Goal: Navigation & Orientation: Find specific page/section

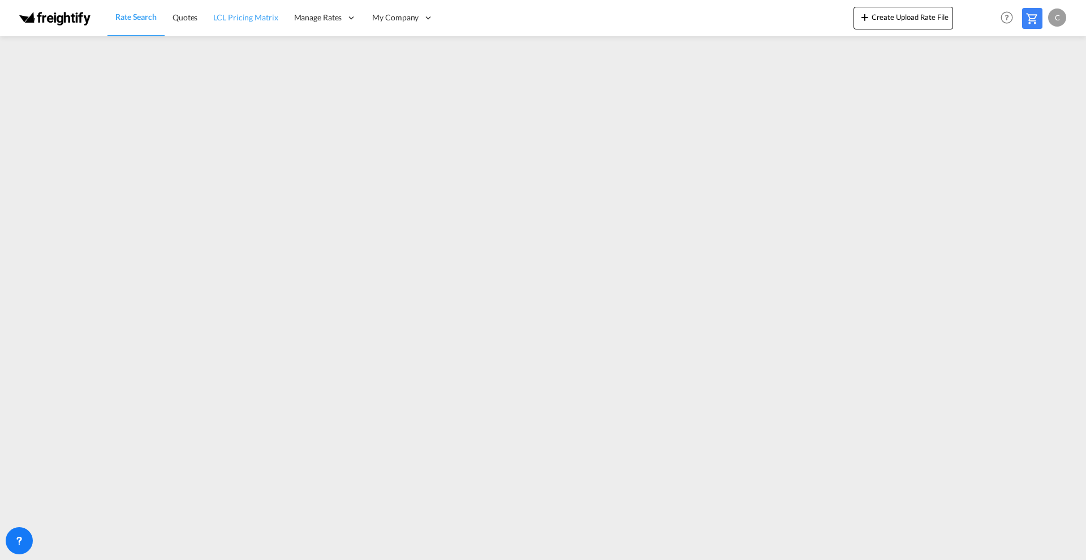
click at [234, 17] on span "LCL Pricing Matrix" at bounding box center [245, 17] width 65 height 10
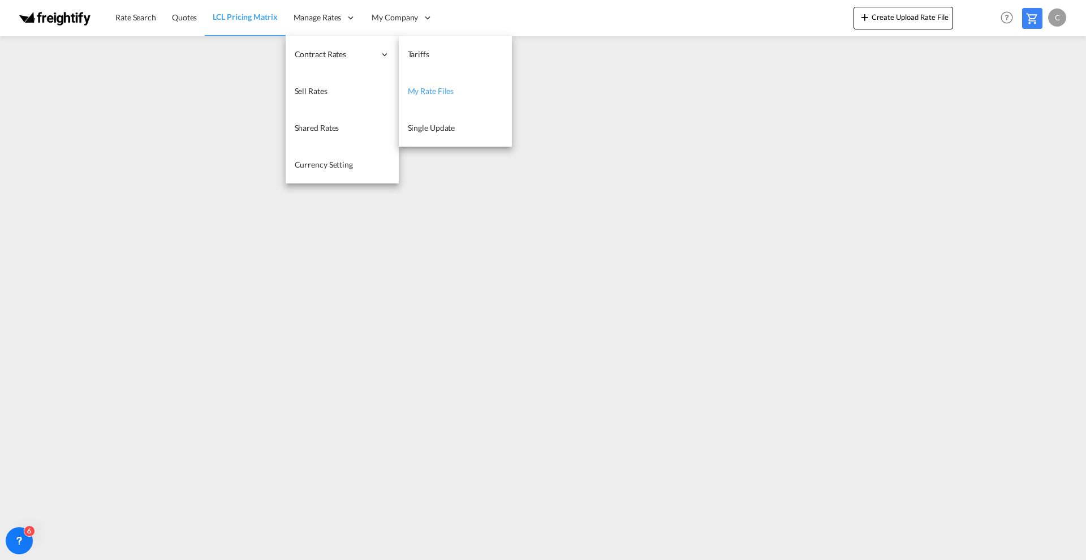
click at [442, 87] on span "My Rate Files" at bounding box center [431, 91] width 46 height 10
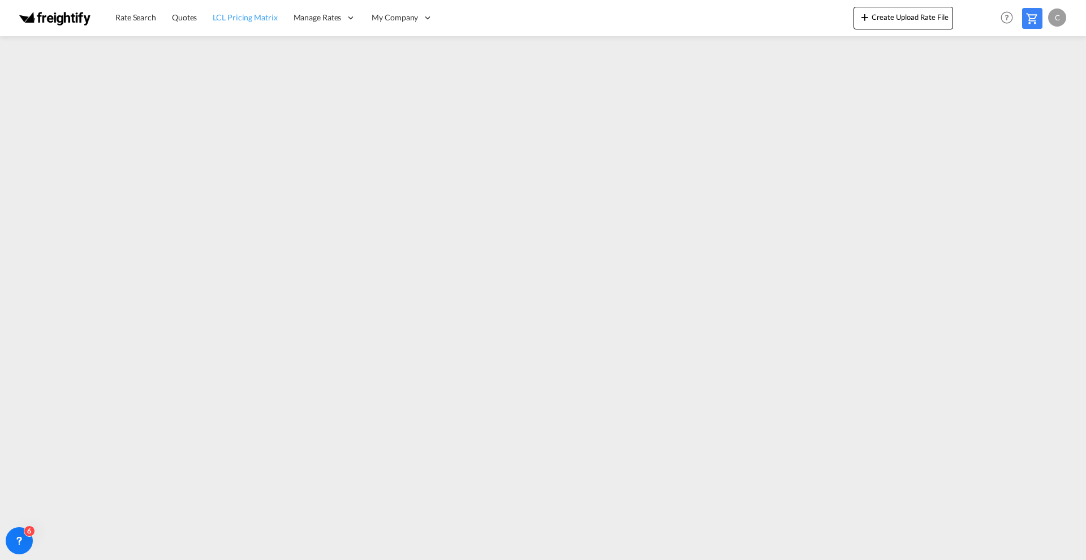
click at [251, 21] on span "LCL Pricing Matrix" at bounding box center [245, 17] width 65 height 10
click at [194, 14] on span "Quotes" at bounding box center [184, 17] width 25 height 10
click at [235, 19] on span "LCL Pricing Matrix" at bounding box center [245, 17] width 65 height 10
